Goal: Task Accomplishment & Management: Use online tool/utility

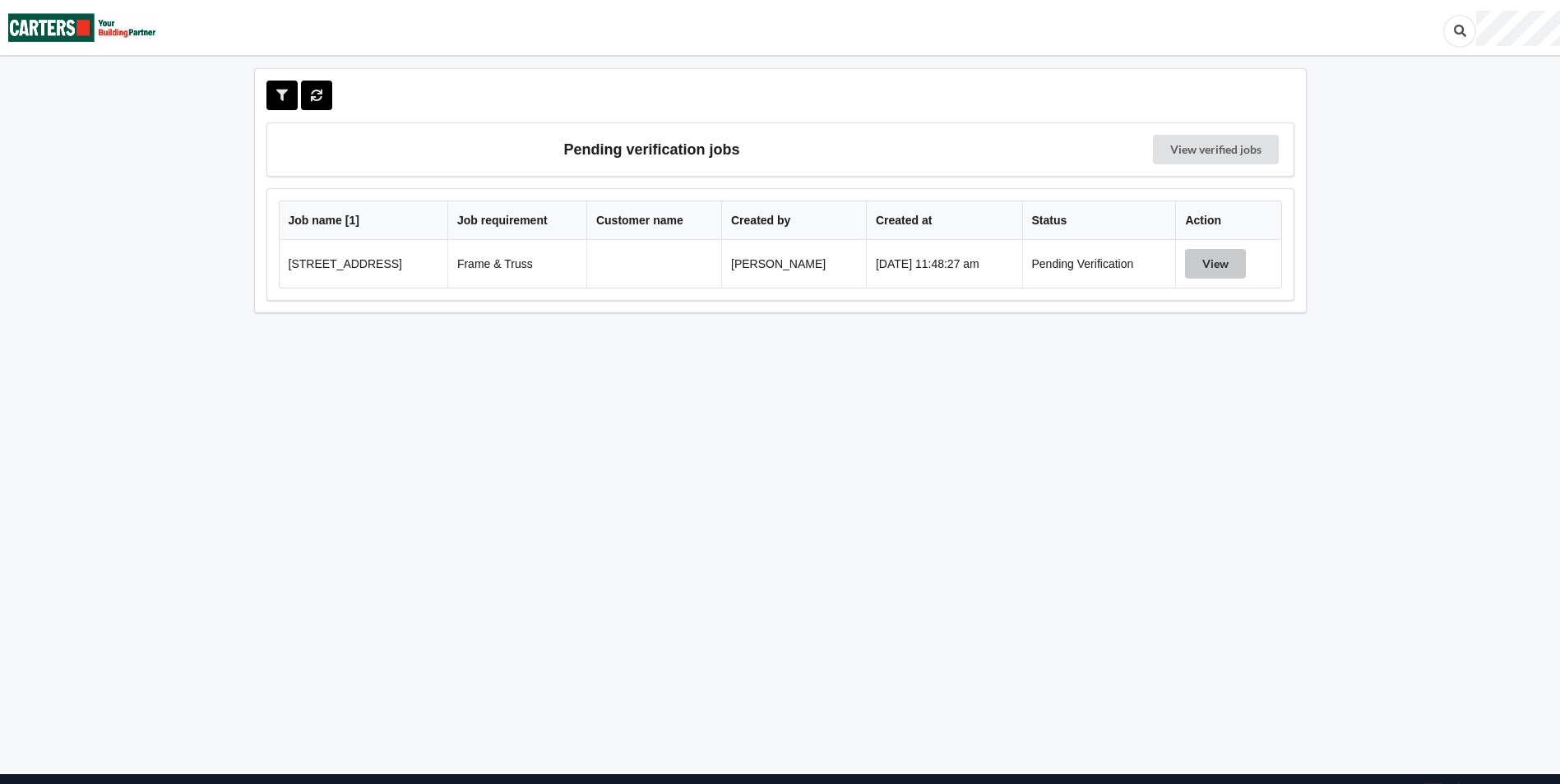
click at [1215, 257] on button "View" at bounding box center [1216, 264] width 61 height 30
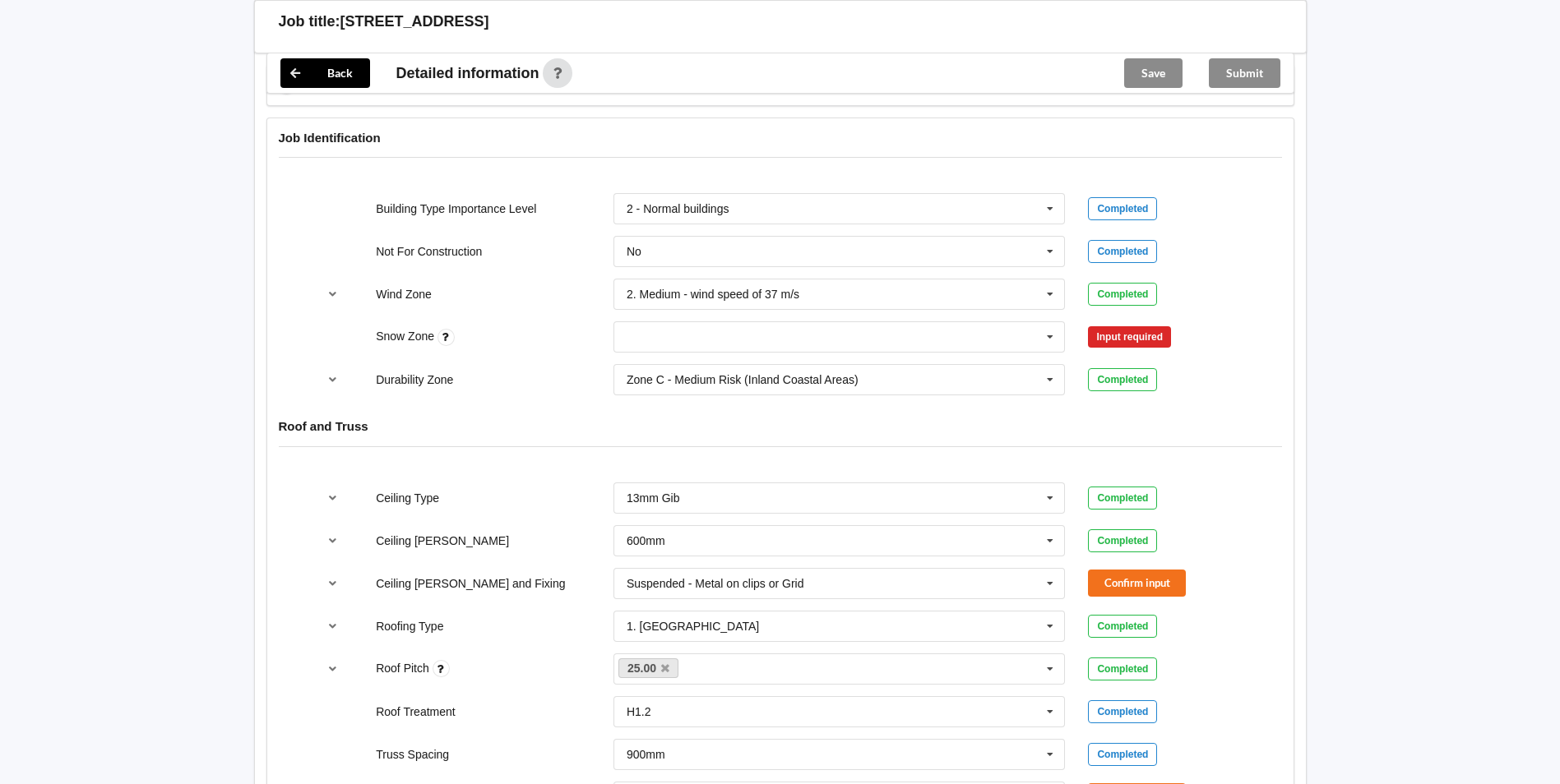
scroll to position [659, 0]
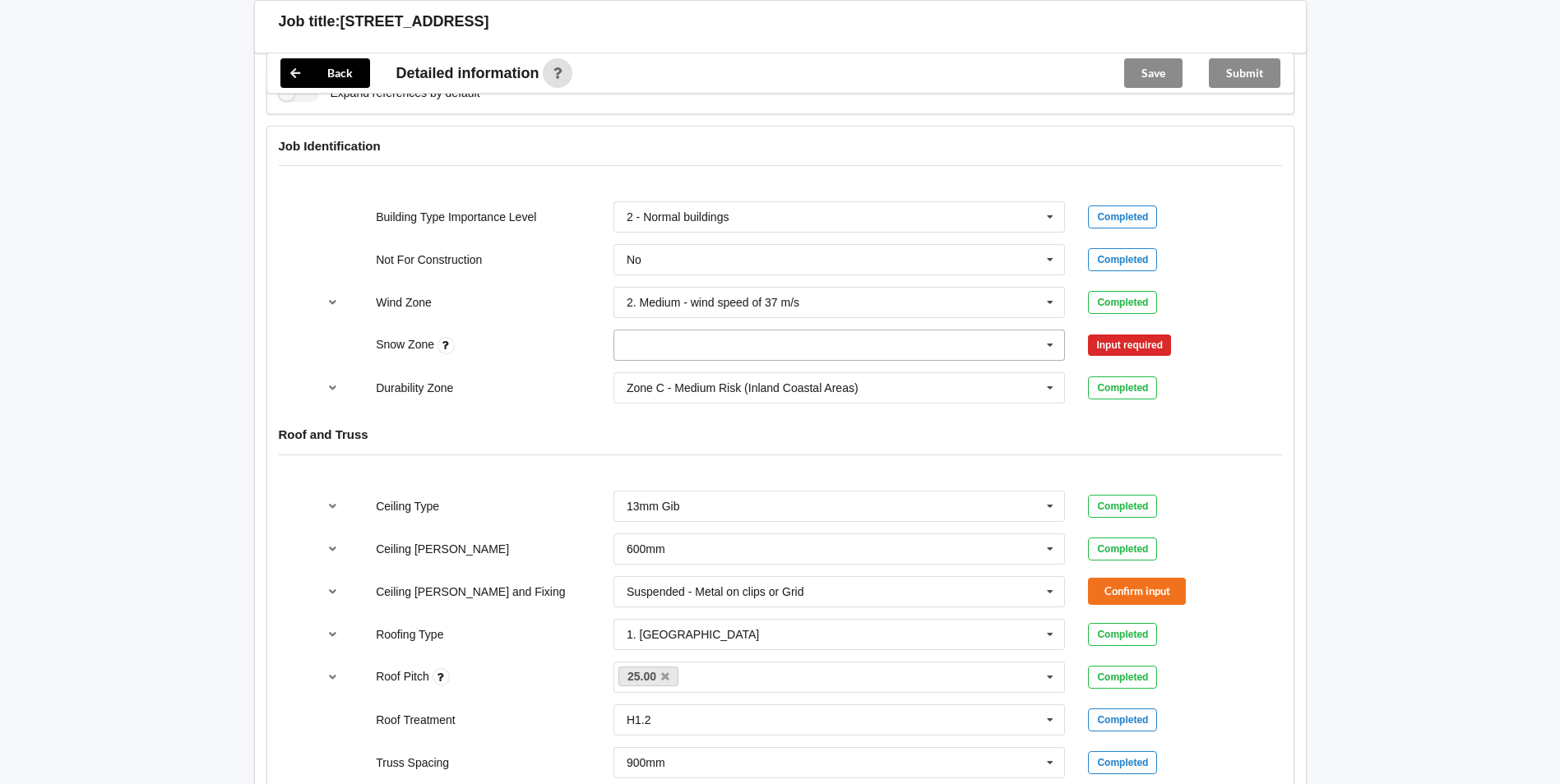
click at [1052, 350] on icon at bounding box center [1050, 345] width 25 height 30
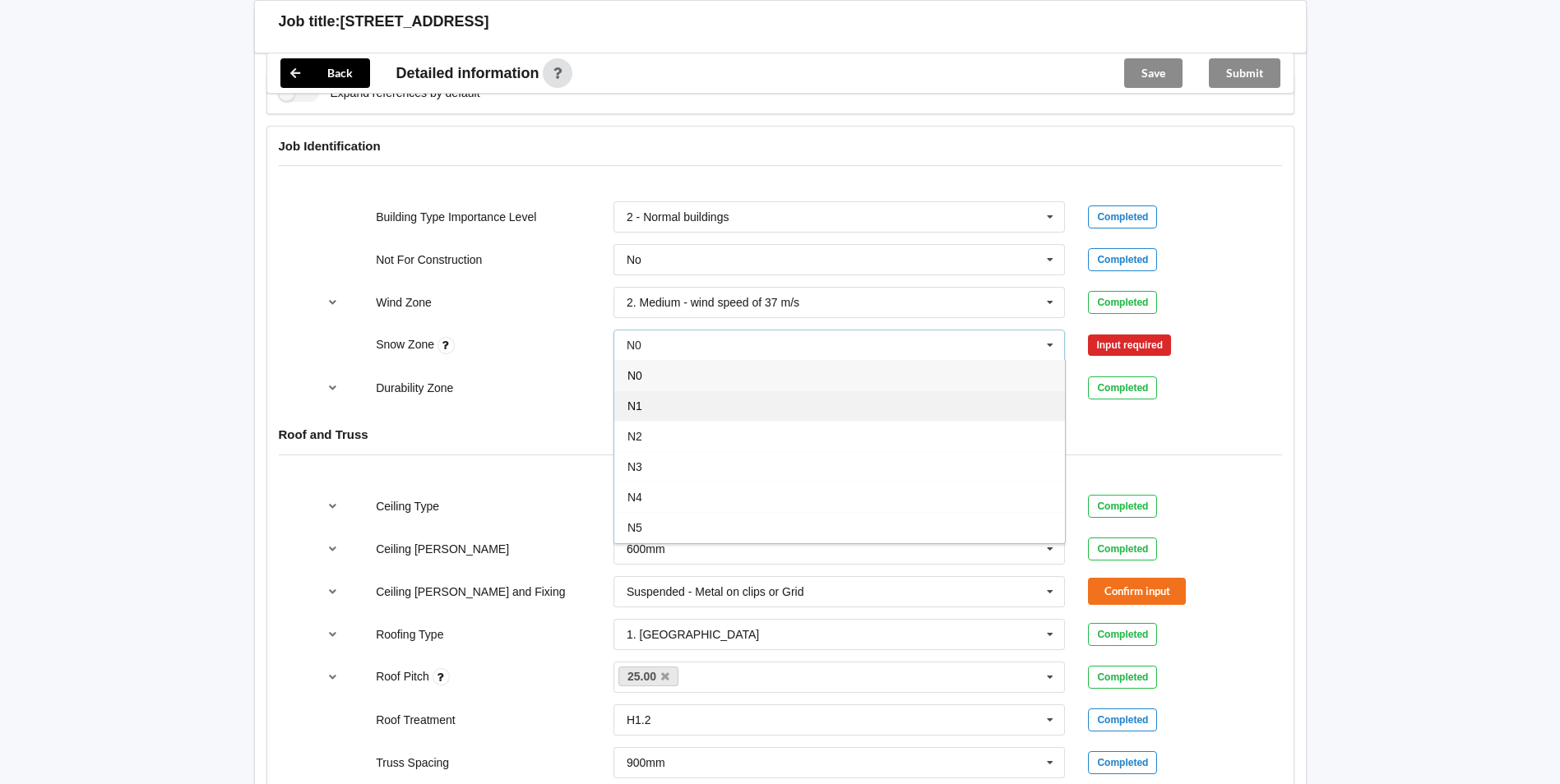
click at [726, 408] on div "N1" at bounding box center [840, 405] width 451 height 30
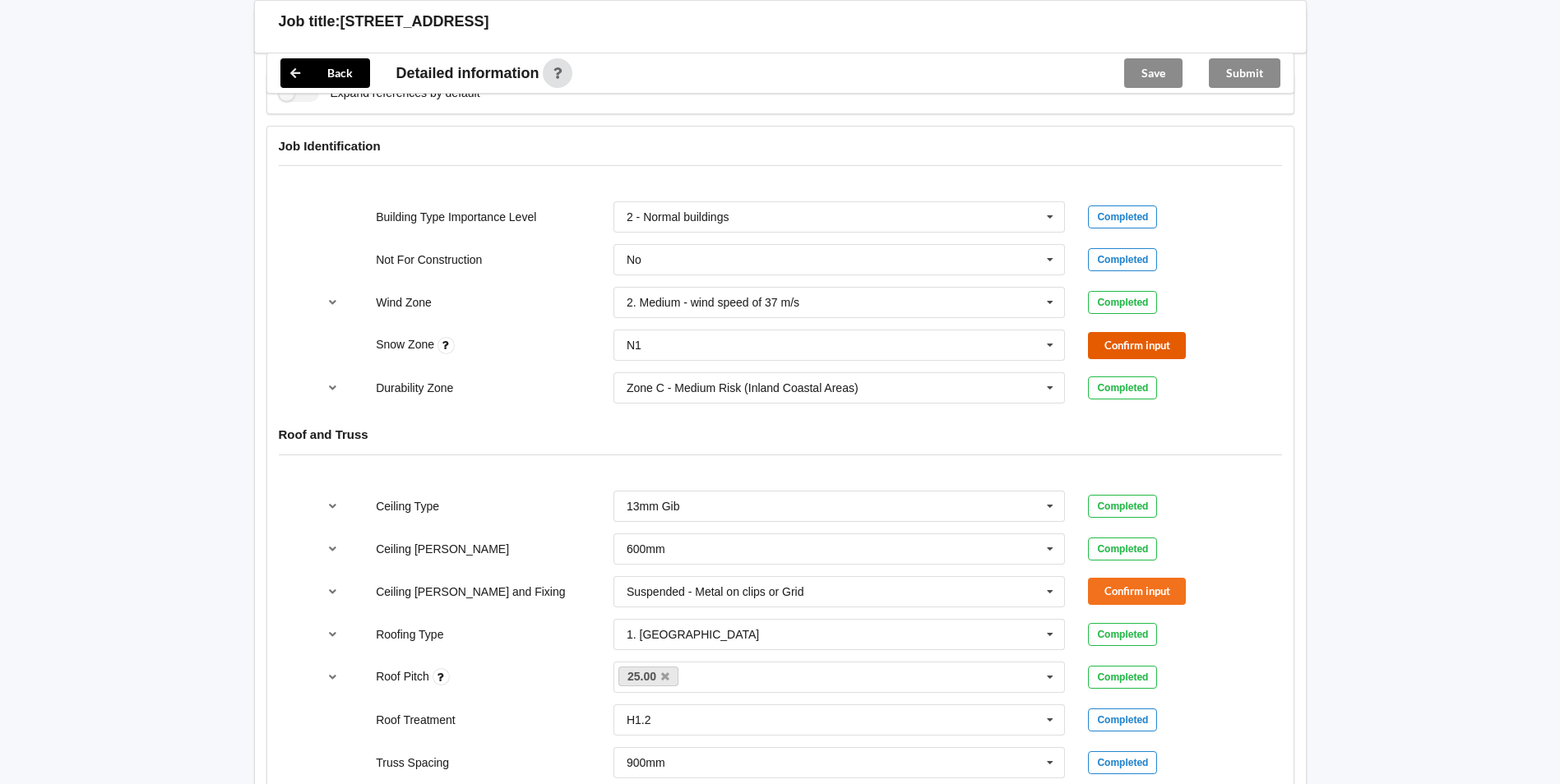
click at [1110, 348] on button "Confirm input" at bounding box center [1137, 345] width 98 height 27
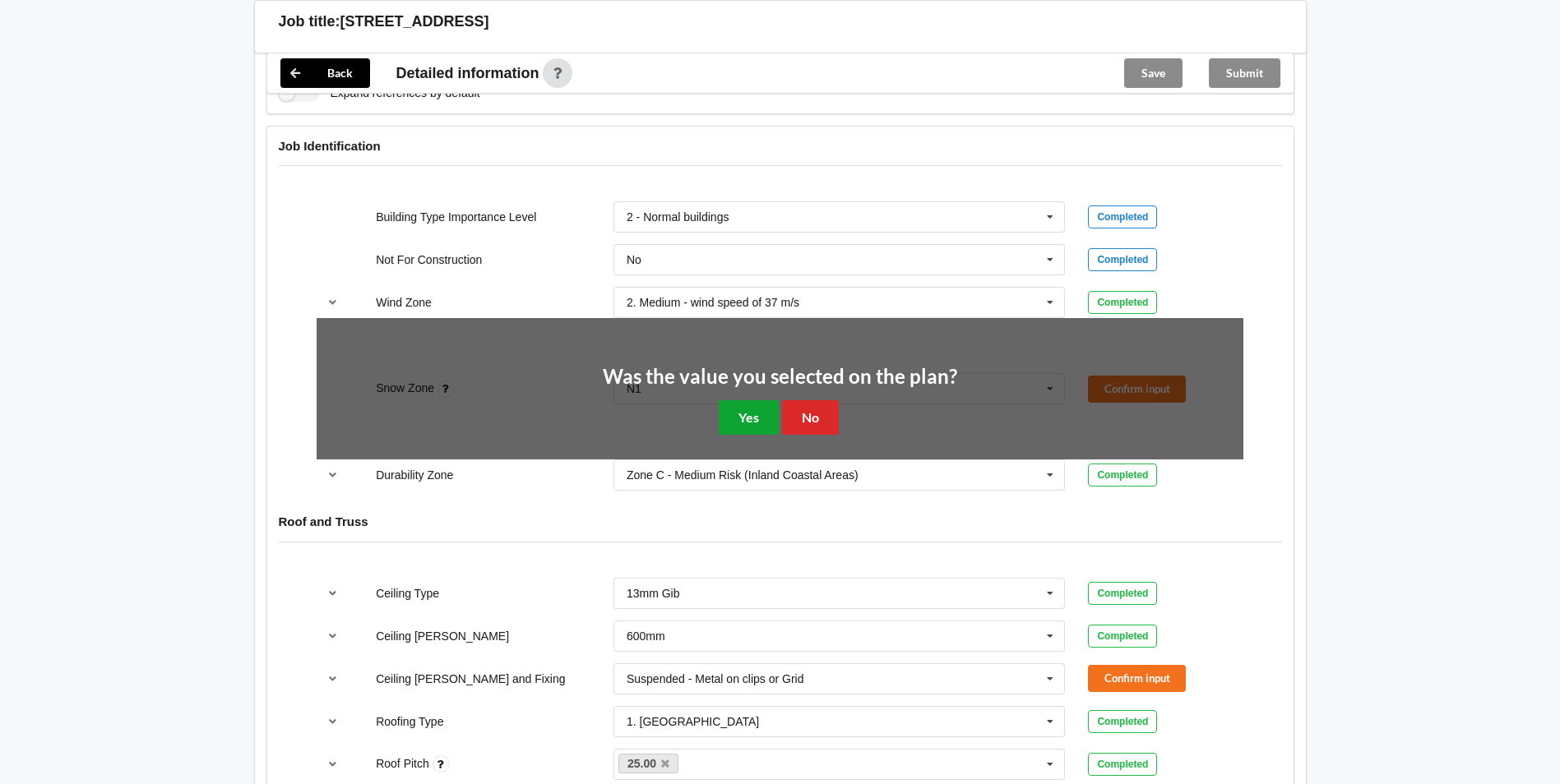
click at [737, 402] on button "Yes" at bounding box center [748, 417] width 60 height 34
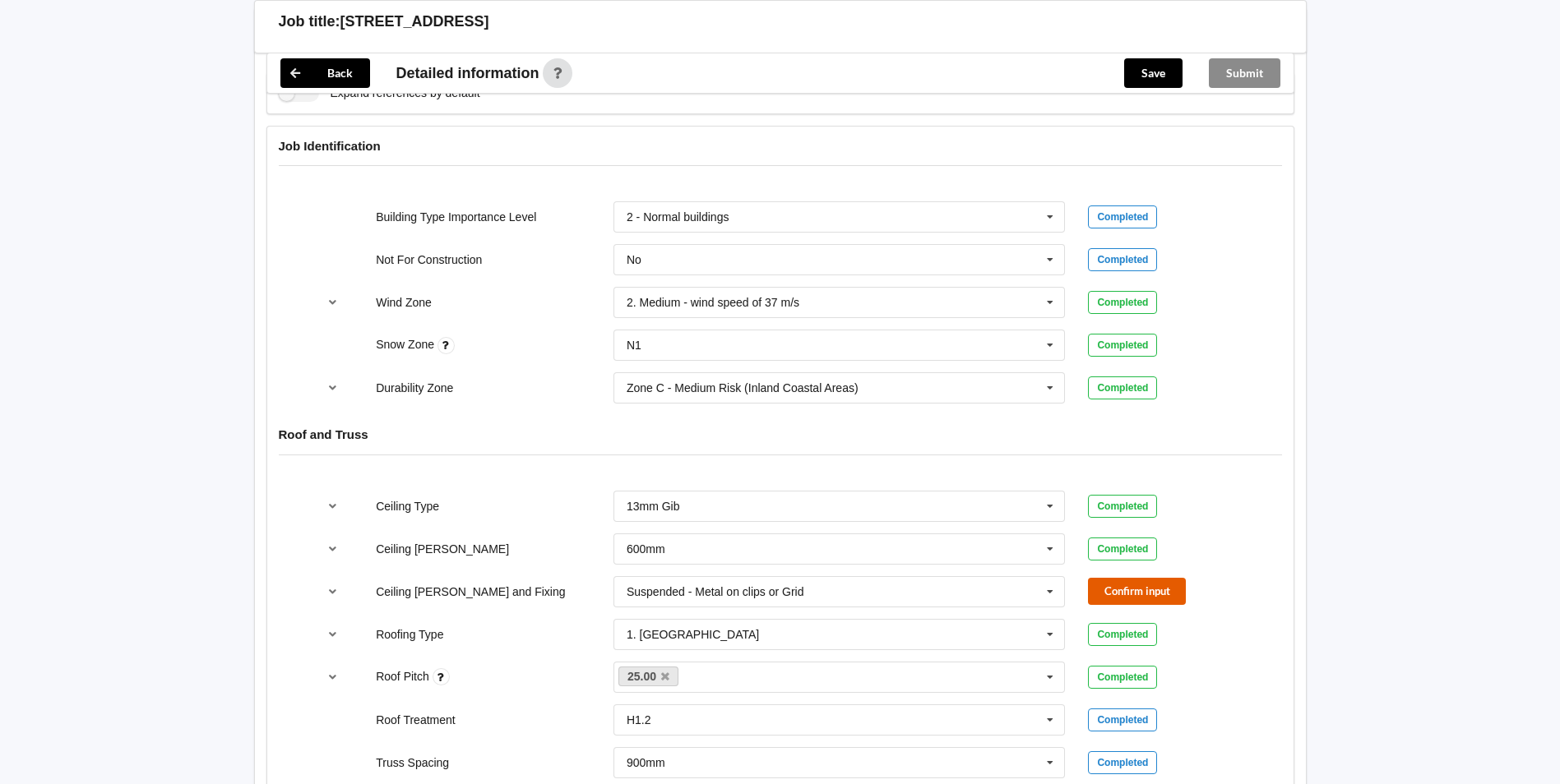
click at [1107, 590] on button "Confirm input" at bounding box center [1137, 591] width 98 height 27
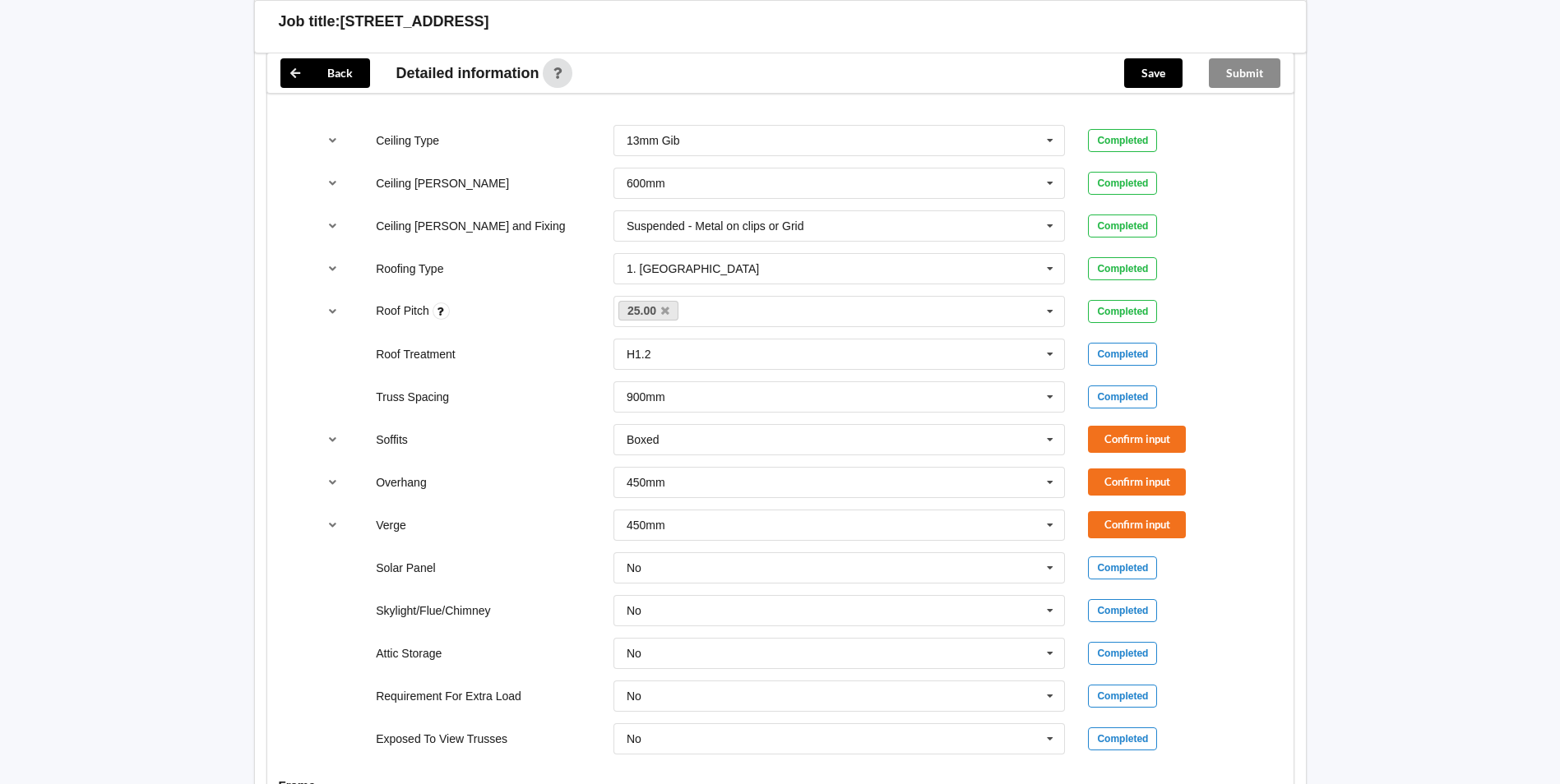
scroll to position [1077, 0]
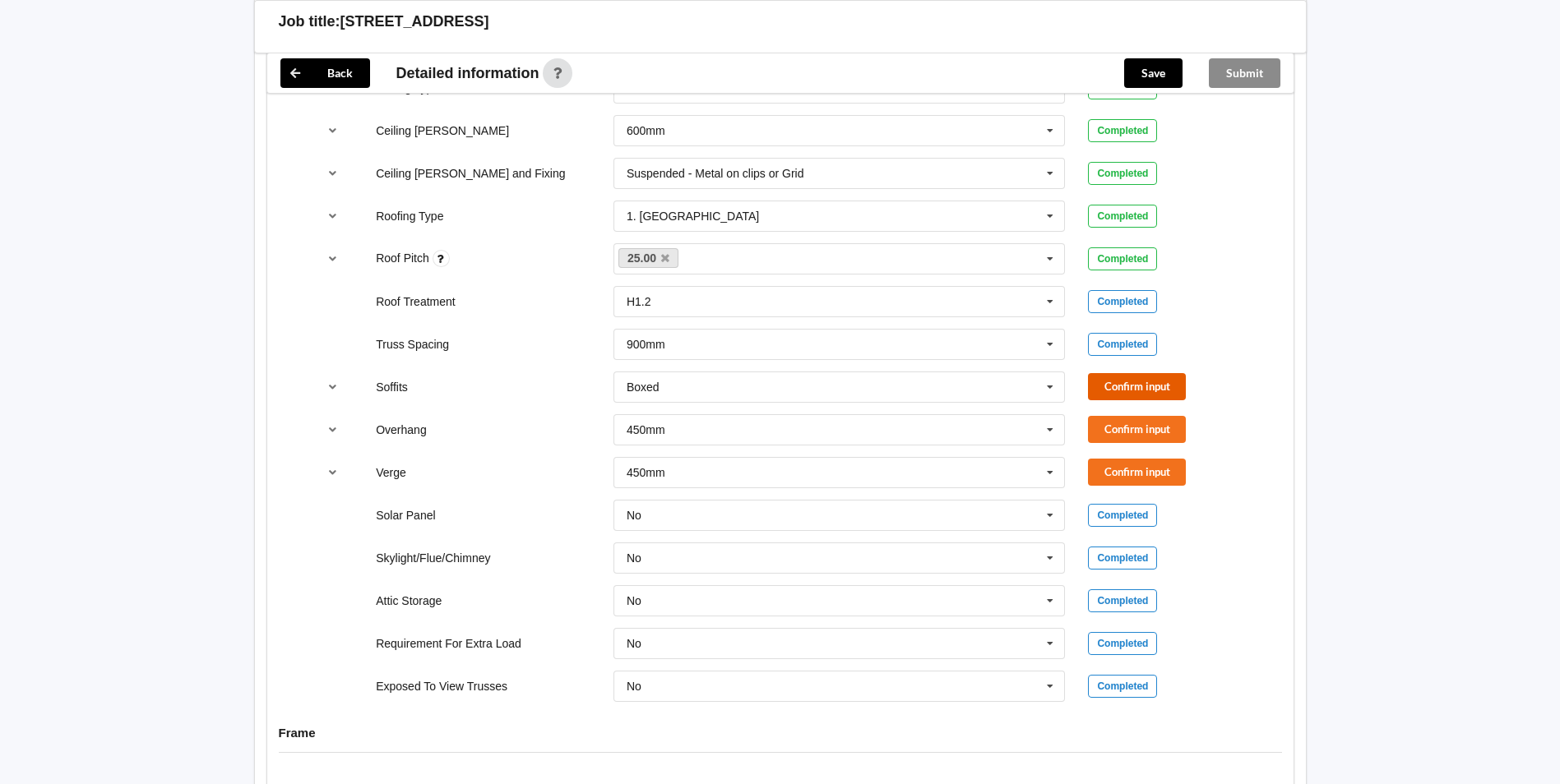
click at [1136, 383] on button "Confirm input" at bounding box center [1137, 386] width 98 height 27
click at [1115, 429] on button "Confirm input" at bounding box center [1137, 429] width 98 height 27
click at [1113, 479] on button "Confirm input" at bounding box center [1137, 471] width 98 height 27
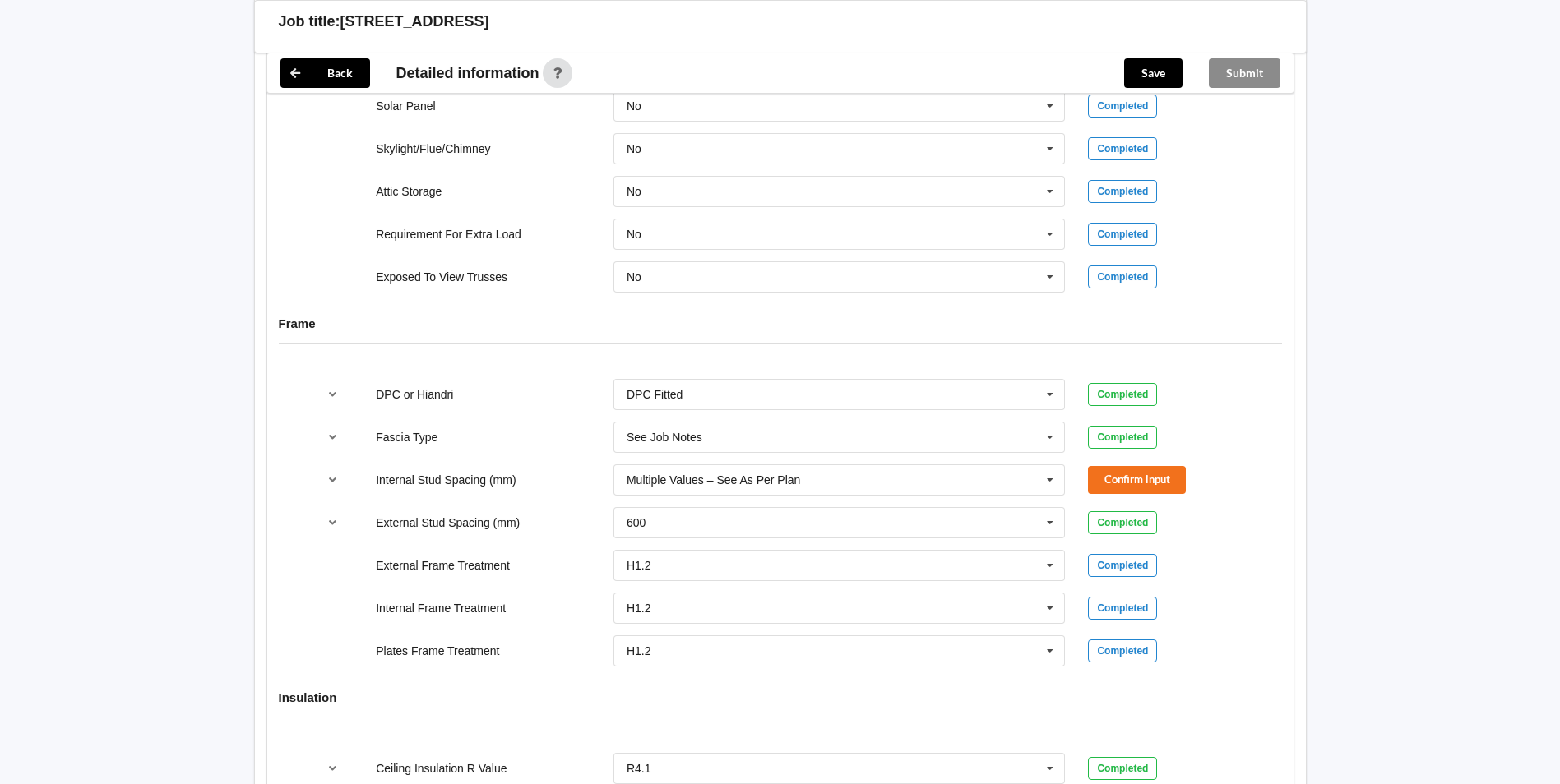
scroll to position [1536, 0]
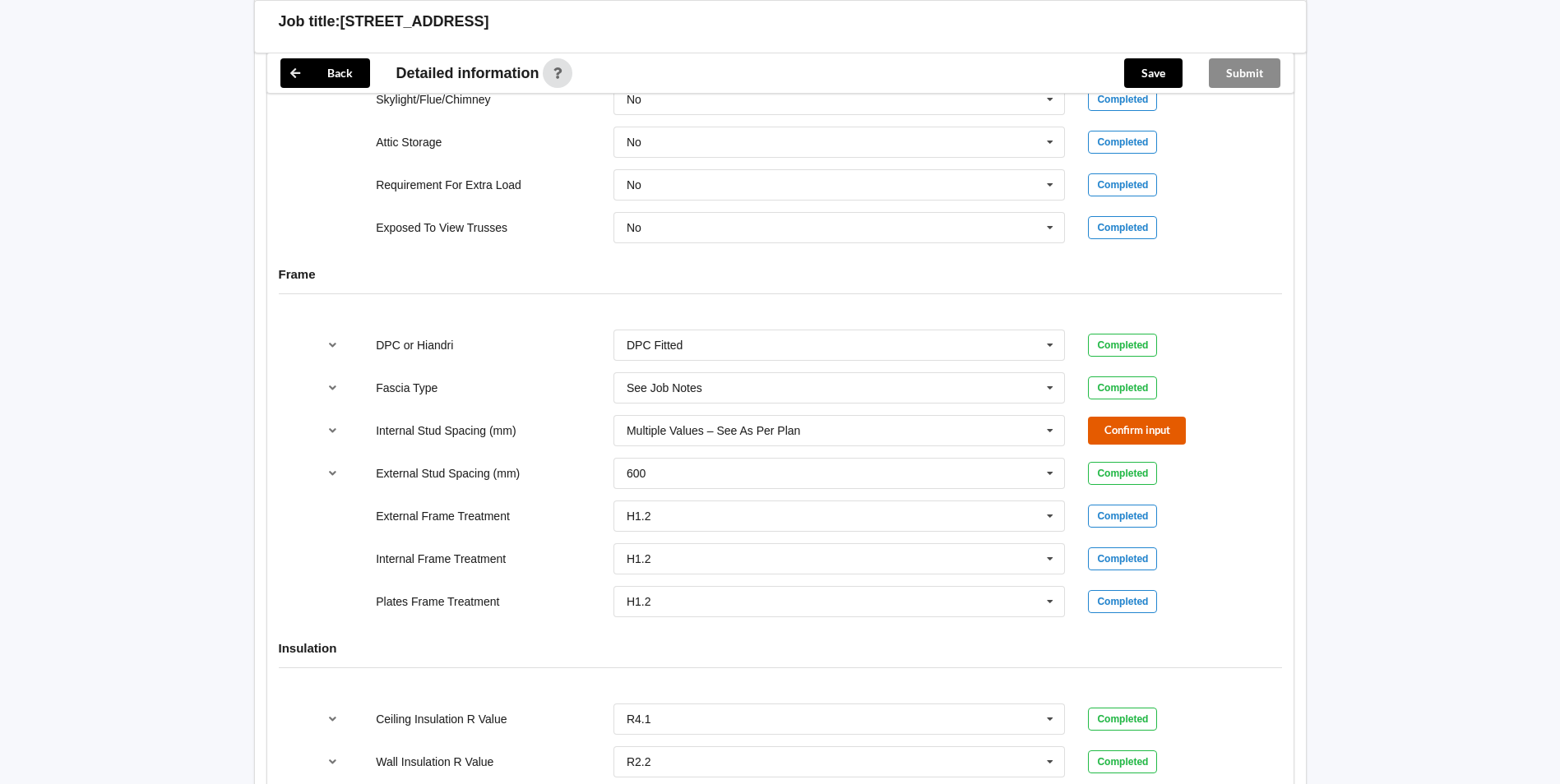
click at [1110, 434] on button "Confirm input" at bounding box center [1137, 430] width 98 height 27
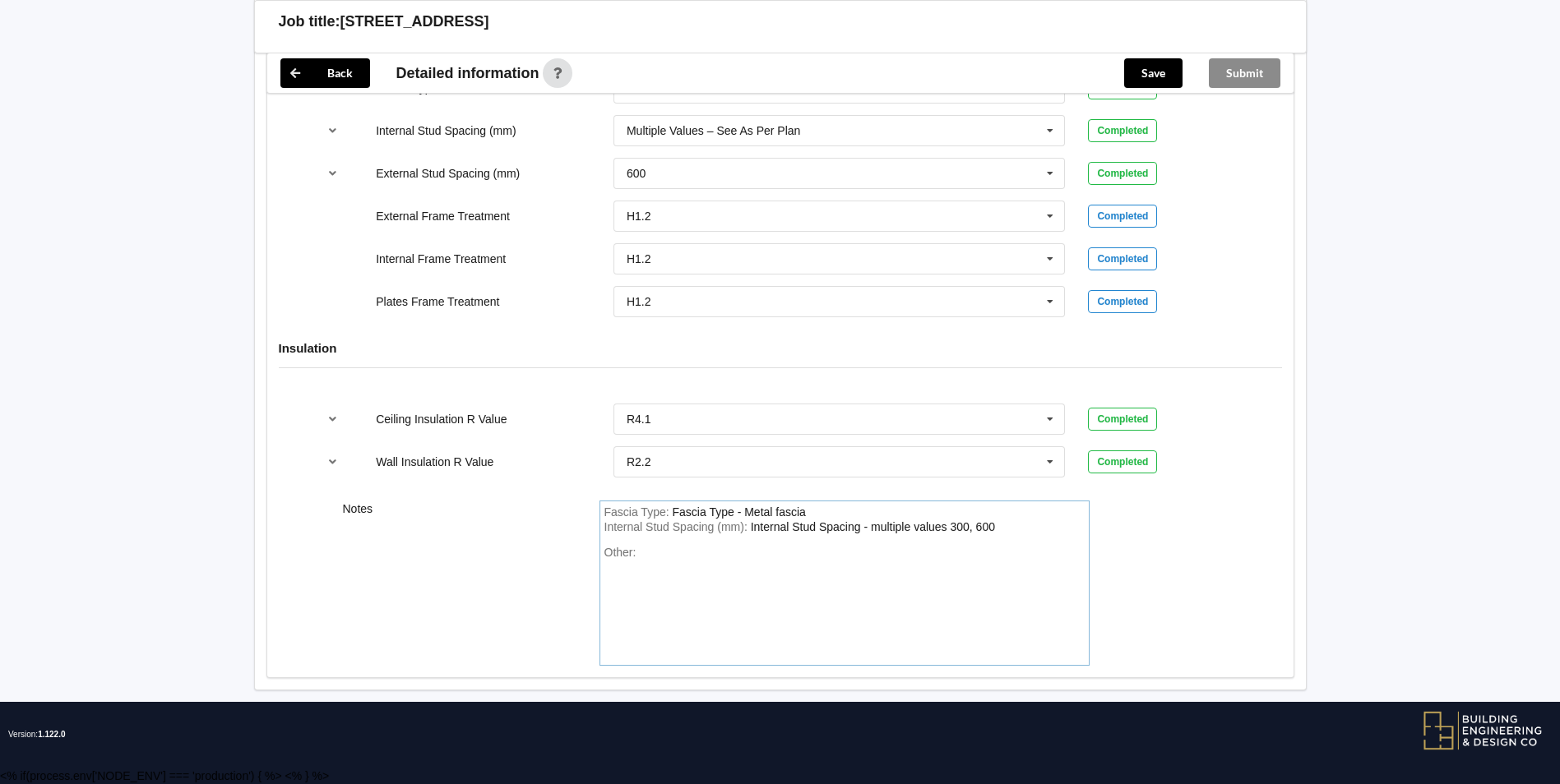
click at [814, 516] on div "Fascia Type : Fascia Type - Metal fascia" at bounding box center [844, 513] width 481 height 15
click at [1155, 65] on button "Save" at bounding box center [1153, 73] width 58 height 30
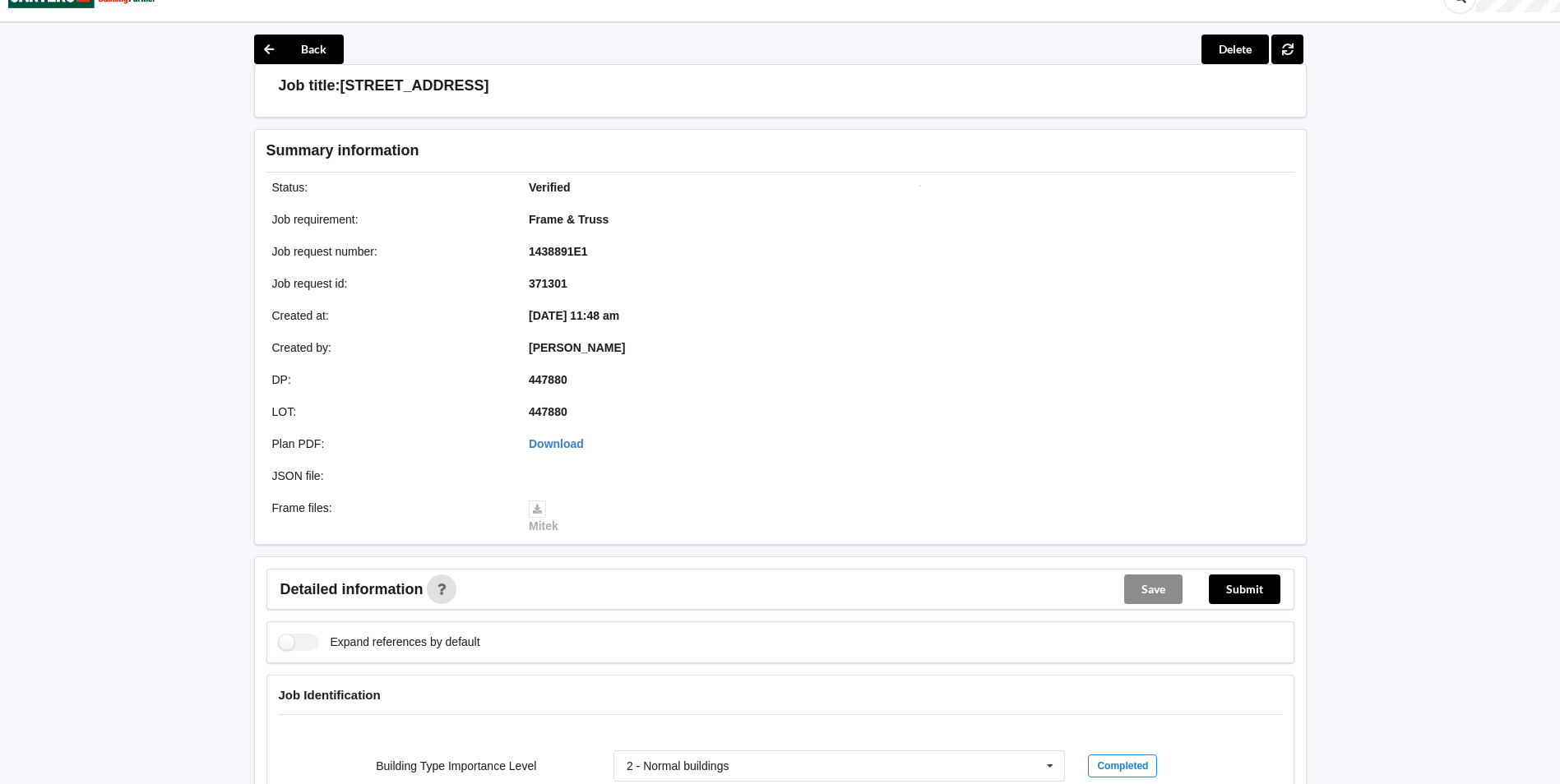
scroll to position [6, 0]
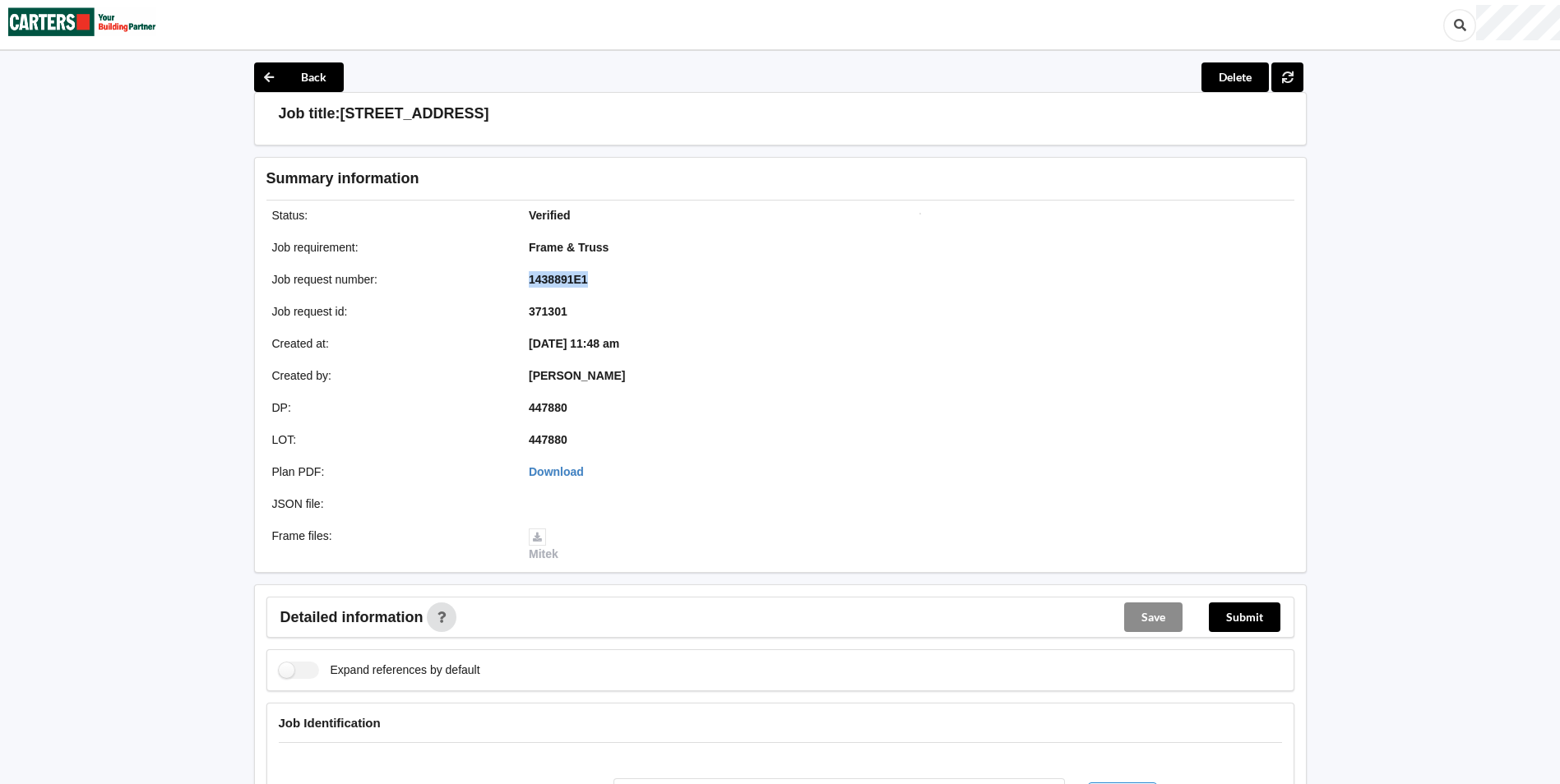
drag, startPoint x: 530, startPoint y: 279, endPoint x: 605, endPoint y: 286, distance: 75.3
click at [605, 286] on div "1438891E1" at bounding box center [646, 279] width 257 height 17
copy b "1438891E1"
click at [1239, 618] on button "Submit" at bounding box center [1244, 617] width 72 height 30
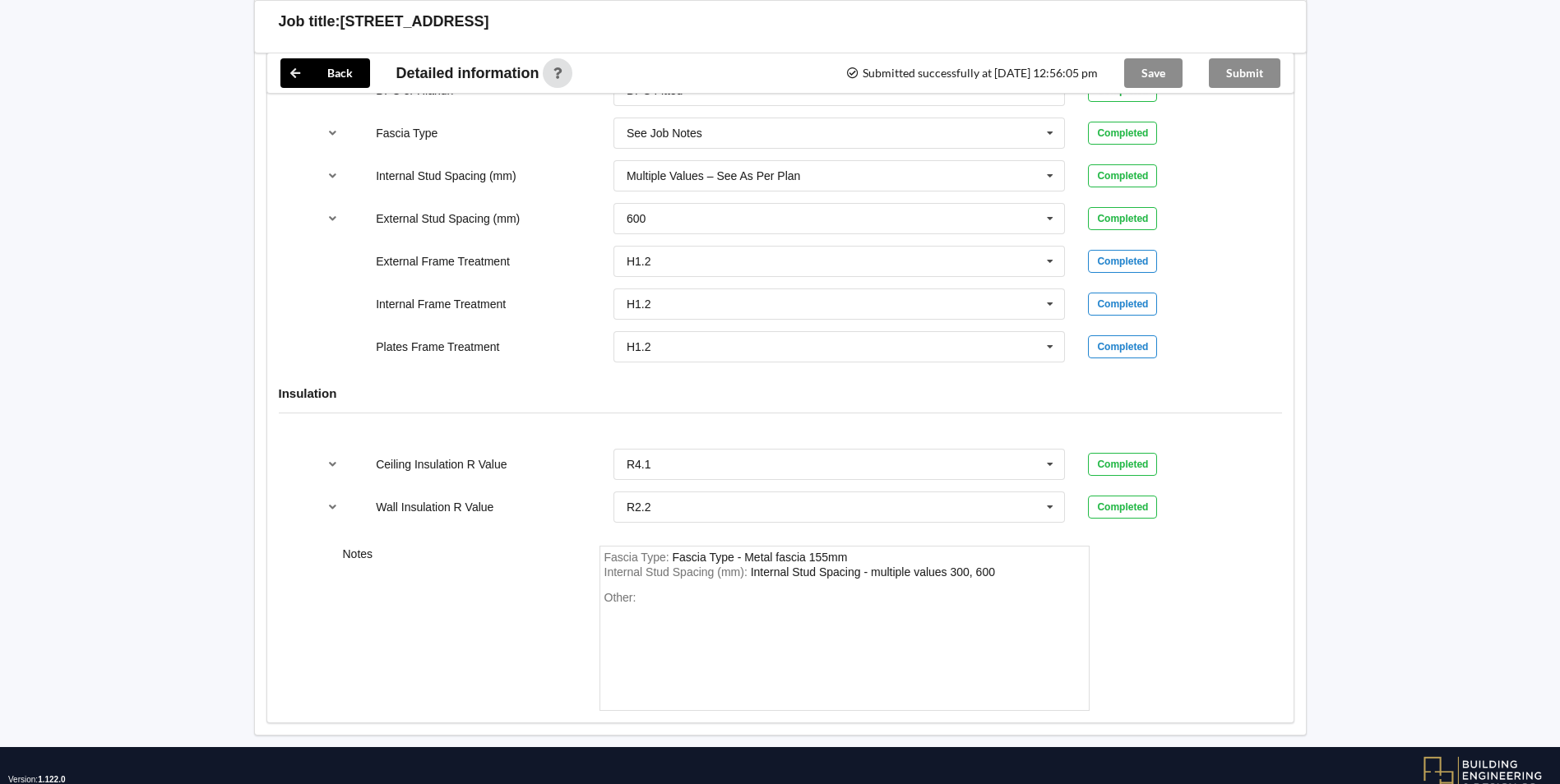
scroll to position [1595, 0]
